Goal: Information Seeking & Learning: Understand process/instructions

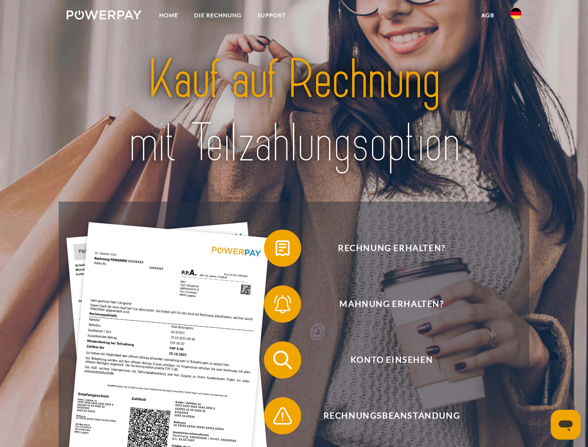
click at [104, 16] on img at bounding box center [104, 14] width 75 height 9
click at [516, 16] on img at bounding box center [515, 13] width 11 height 11
click at [487, 15] on link "agb" at bounding box center [487, 15] width 29 height 17
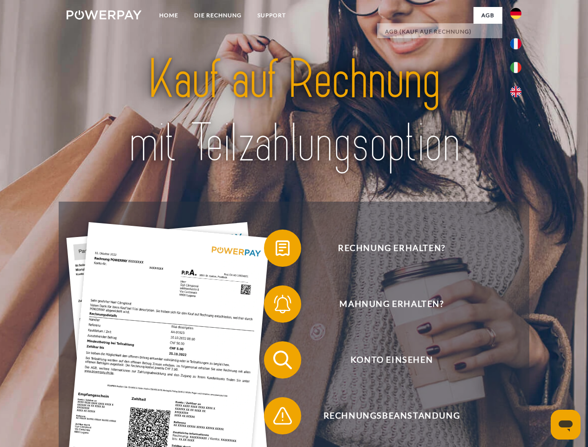
click at [276, 250] on span at bounding box center [268, 248] width 47 height 47
click at [276, 306] on span at bounding box center [268, 304] width 47 height 47
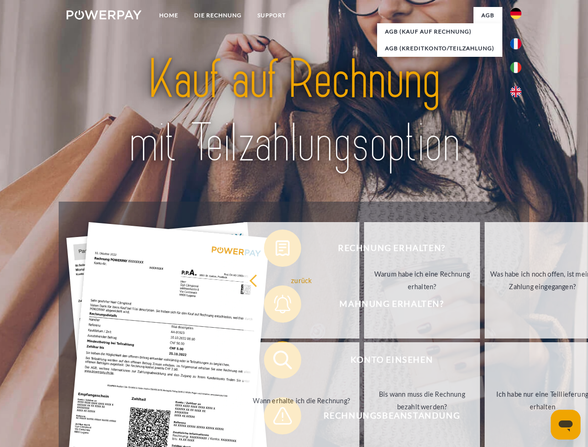
click at [364, 362] on link "Bis wann muss die Rechnung bezahlt werden?" at bounding box center [422, 400] width 116 height 116
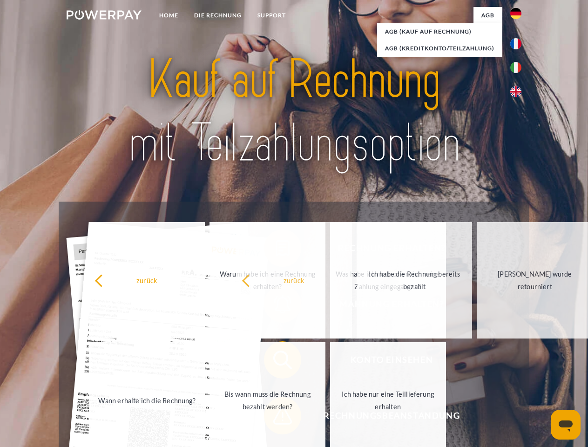
click at [276, 417] on span at bounding box center [268, 415] width 47 height 47
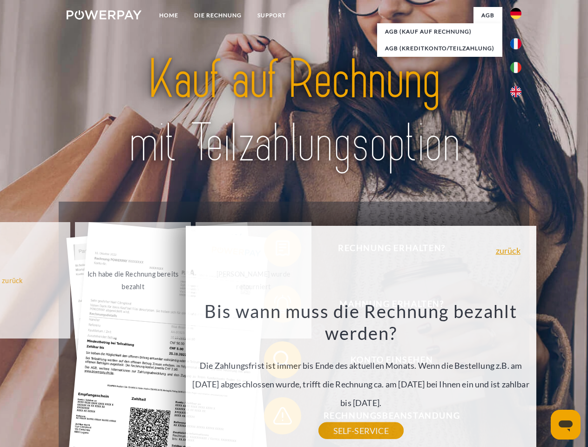
click at [565, 424] on icon "Messaging-Fenster öffnen" at bounding box center [565, 425] width 14 height 11
